Goal: Information Seeking & Learning: Check status

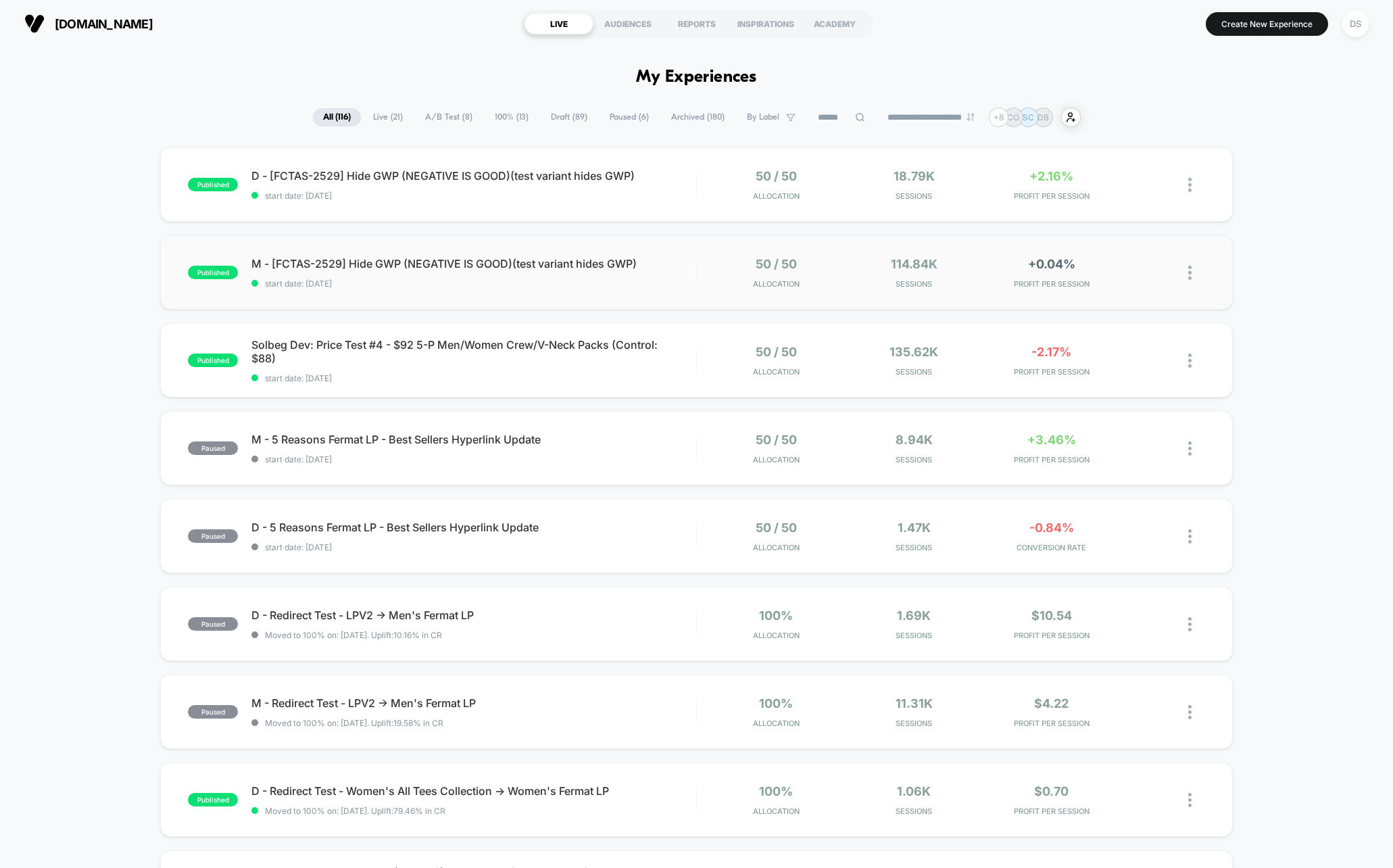
click at [387, 253] on div "published M - [FCTAS-2529] Hide GWP (NEGATIVE IS GOOD)(test variant hides GWP) …" at bounding box center [696, 272] width 1073 height 75
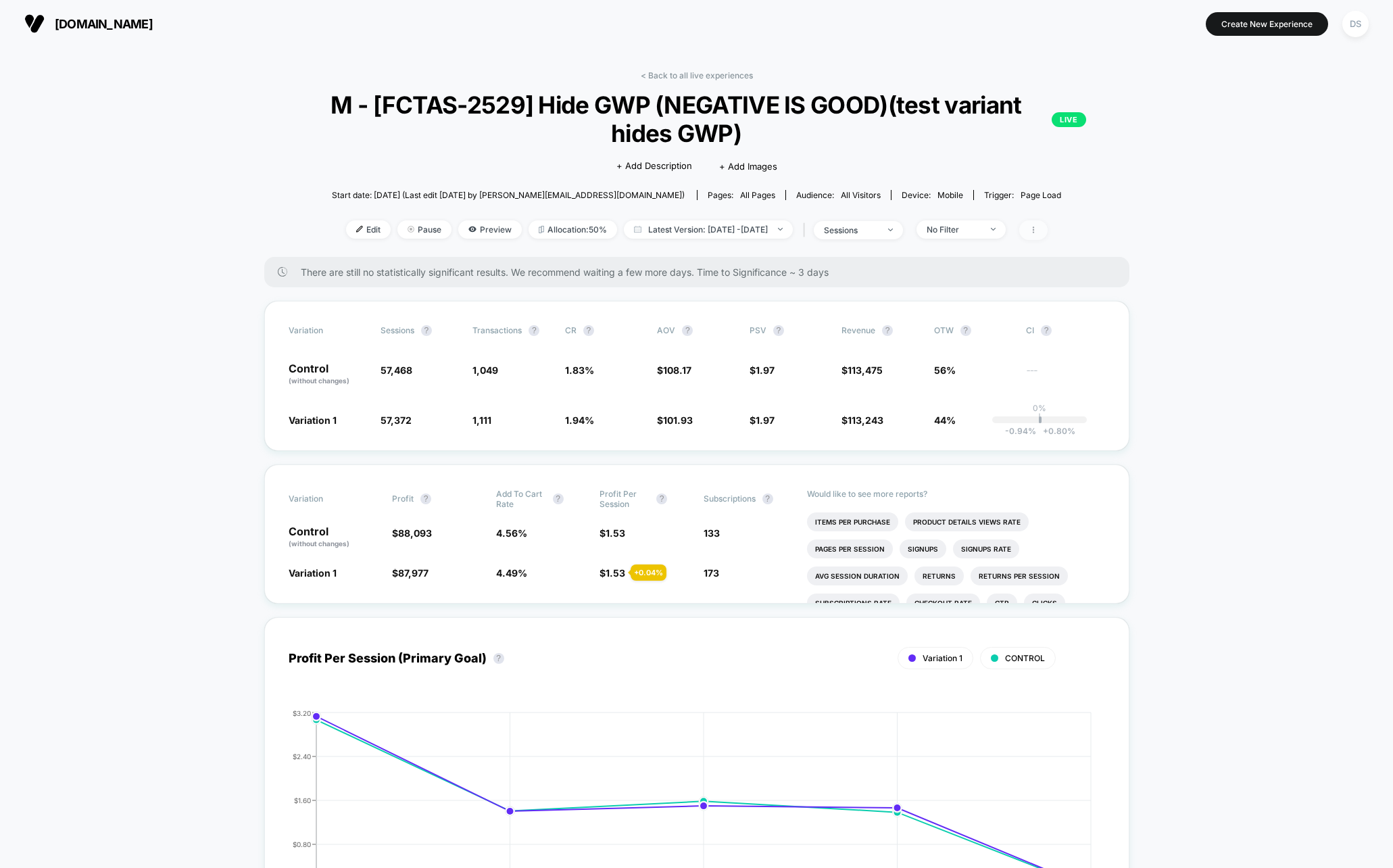
click at [1038, 229] on icon at bounding box center [1034, 230] width 8 height 8
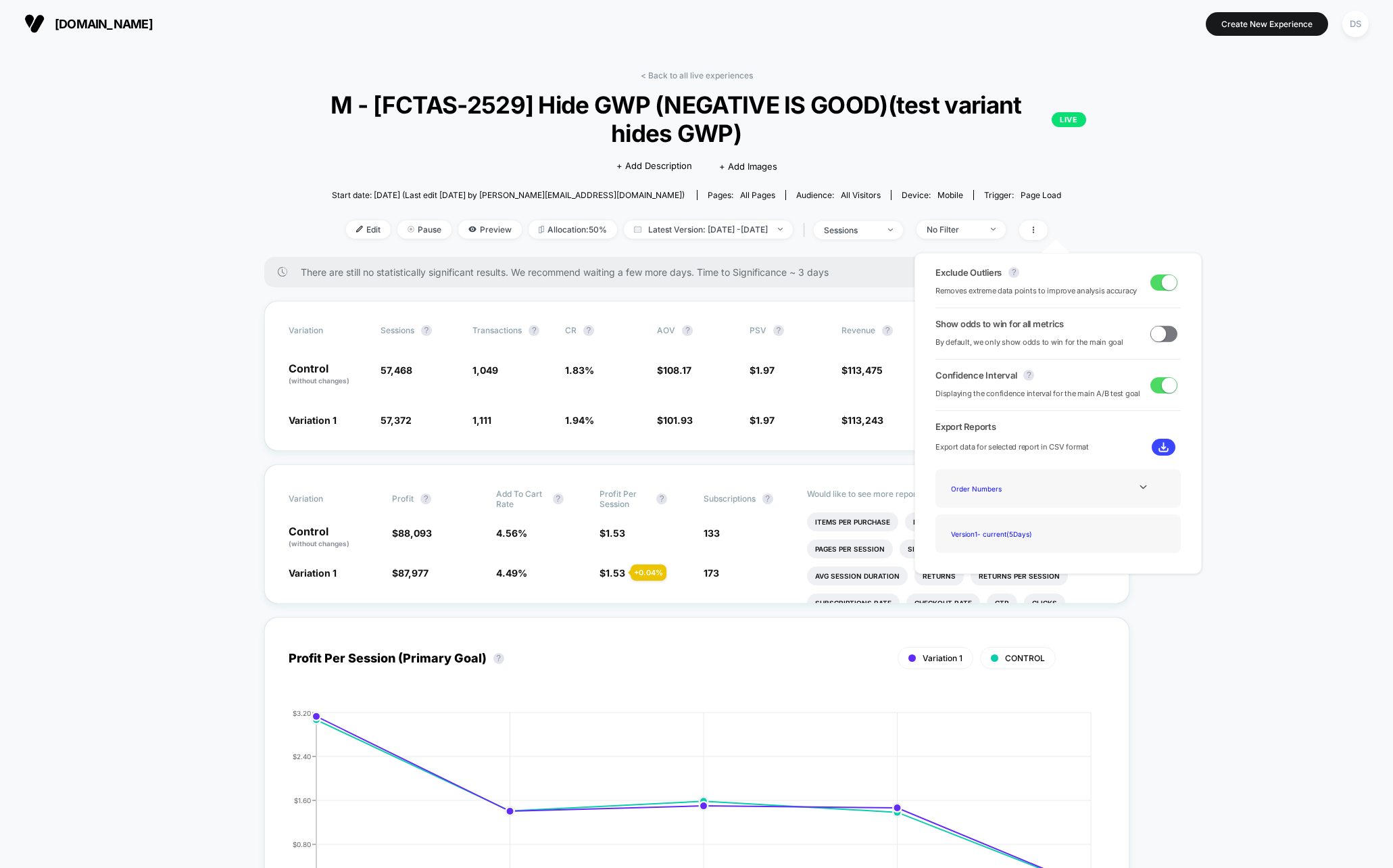
click at [1162, 278] on span at bounding box center [1169, 281] width 15 height 15
